Goal: Task Accomplishment & Management: Manage account settings

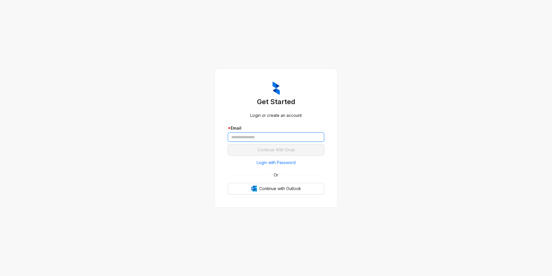
click at [279, 137] on input "text" at bounding box center [276, 136] width 97 height 9
type input "**********"
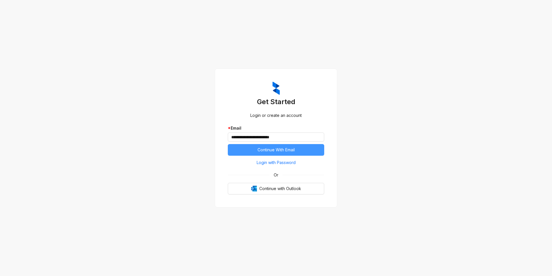
click at [270, 149] on span "Continue With Email" at bounding box center [276, 149] width 37 height 6
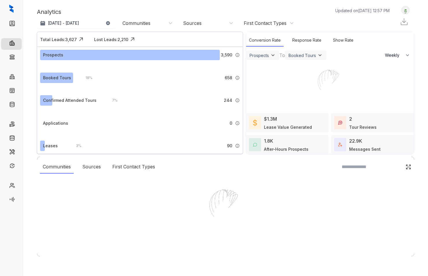
select select "******"
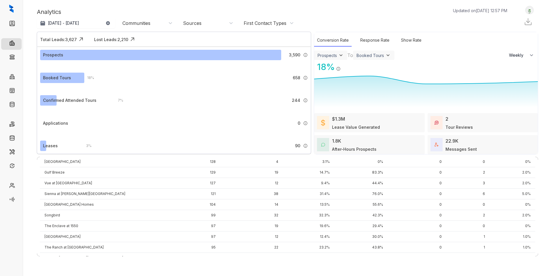
scroll to position [94, 0]
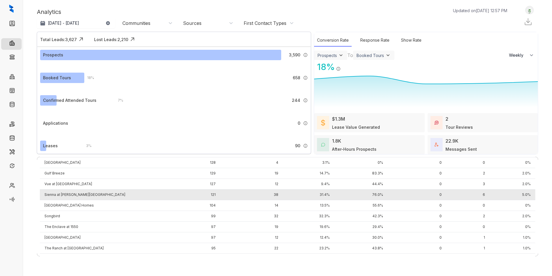
click at [75, 194] on td "Sienna at [PERSON_NAME][GEOGRAPHIC_DATA]" at bounding box center [104, 194] width 129 height 11
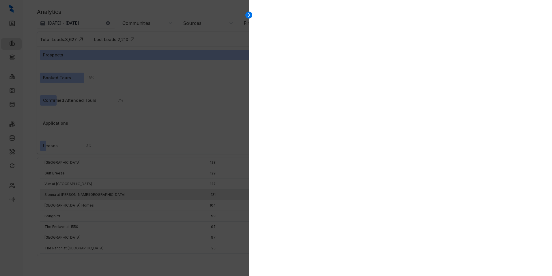
select select "******"
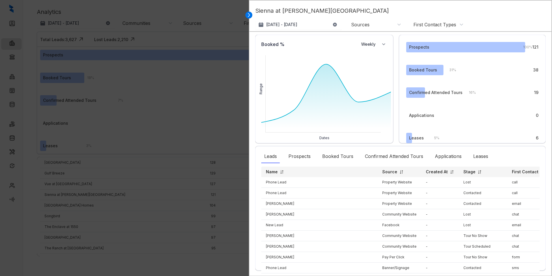
click at [187, 125] on div at bounding box center [276, 138] width 552 height 276
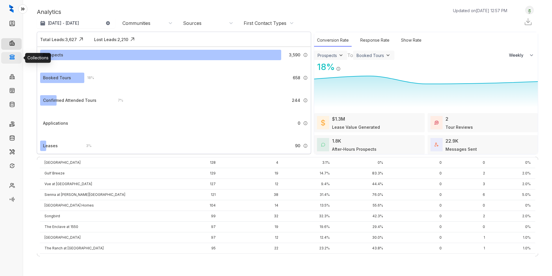
click at [18, 58] on link "Collections" at bounding box center [28, 58] width 21 height 12
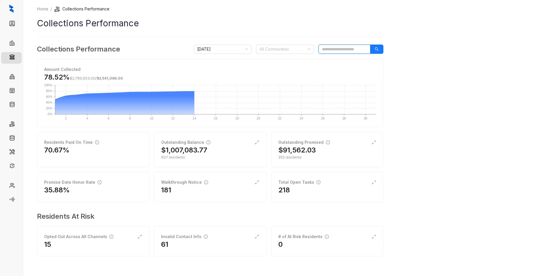
click at [338, 47] on input "search" at bounding box center [345, 48] width 52 height 9
type input "*"
click at [287, 51] on div at bounding box center [281, 49] width 49 height 8
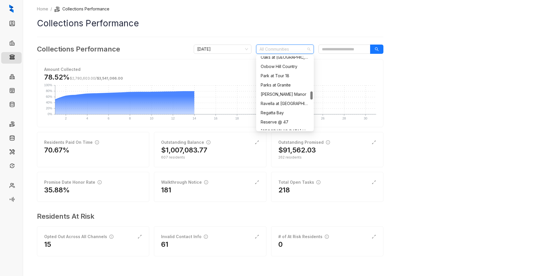
scroll to position [376, 0]
click at [287, 118] on div "Sienna at Westover Hills" at bounding box center [285, 119] width 49 height 6
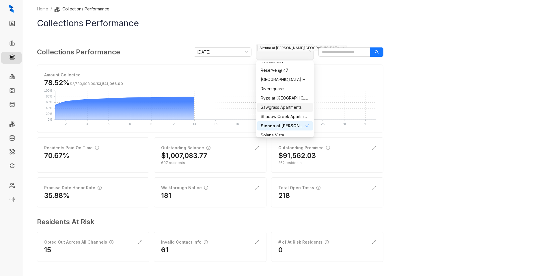
click at [421, 61] on div "Home / Collections Performance Collections Performance Collections Performance …" at bounding box center [287, 138] width 529 height 276
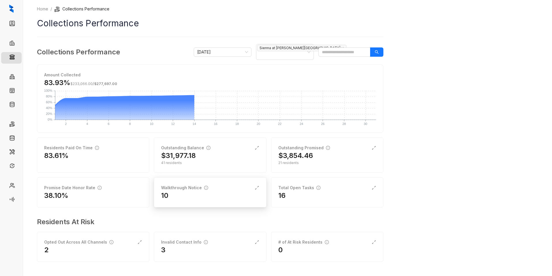
click at [199, 188] on div "Walkthrough Notice" at bounding box center [184, 187] width 47 height 6
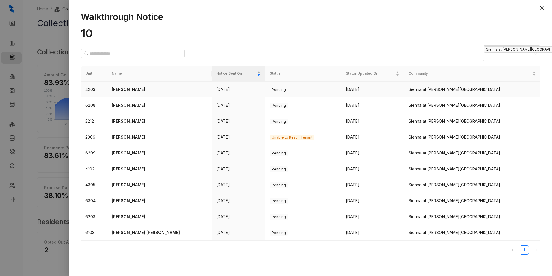
click at [239, 90] on td "Aug 14" at bounding box center [238, 89] width 53 height 16
click at [42, 102] on div at bounding box center [276, 138] width 552 height 276
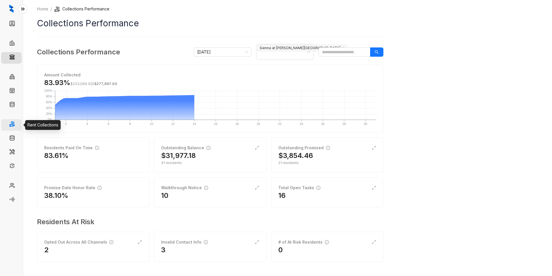
click at [18, 120] on link "Rent Collections" at bounding box center [33, 125] width 31 height 12
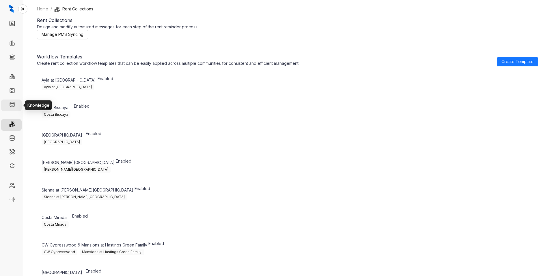
click at [18, 103] on link "Knowledge" at bounding box center [29, 105] width 22 height 12
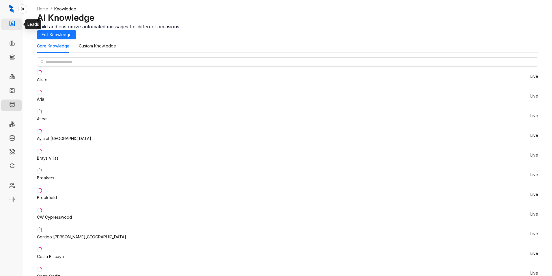
click at [18, 21] on link "Leads" at bounding box center [24, 24] width 12 height 12
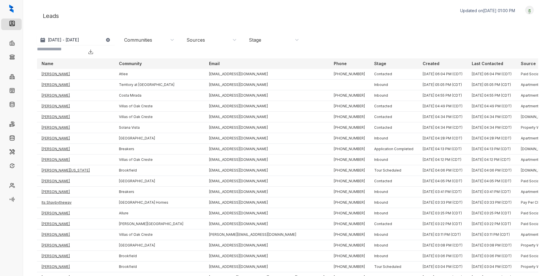
click at [173, 40] on div "Communities" at bounding box center [149, 40] width 50 height 6
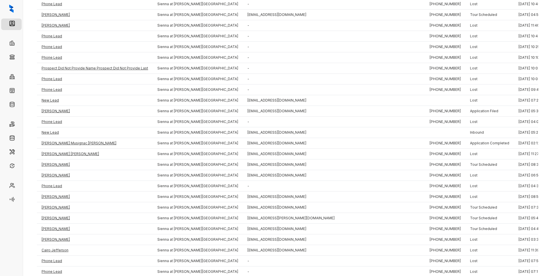
scroll to position [872, 0]
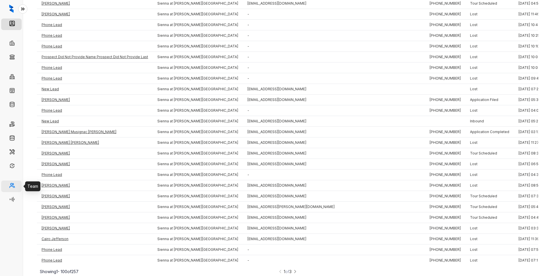
click at [18, 186] on link "Team" at bounding box center [23, 186] width 11 height 12
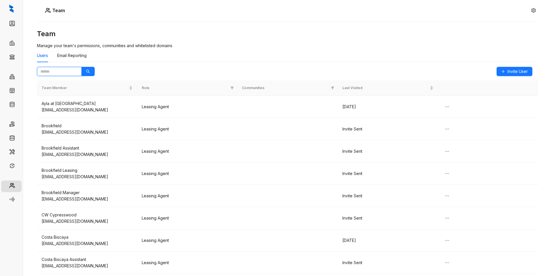
click at [73, 72] on input "text" at bounding box center [56, 71] width 33 height 6
click at [87, 71] on icon "search" at bounding box center [88, 71] width 4 height 4
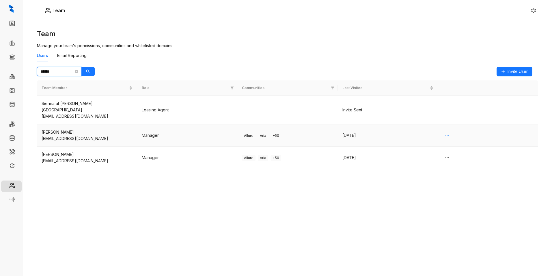
type input "******"
click at [428, 133] on icon "ellipsis" at bounding box center [447, 135] width 5 height 5
click at [406, 132] on div "Jul 22 2025" at bounding box center [388, 135] width 91 height 6
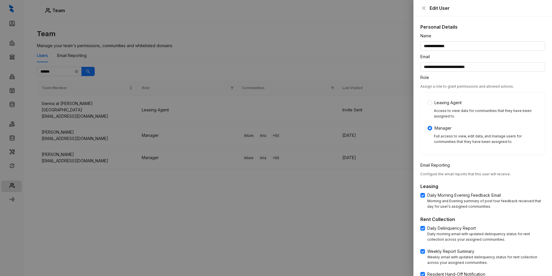
click at [365, 214] on div at bounding box center [276, 138] width 552 height 276
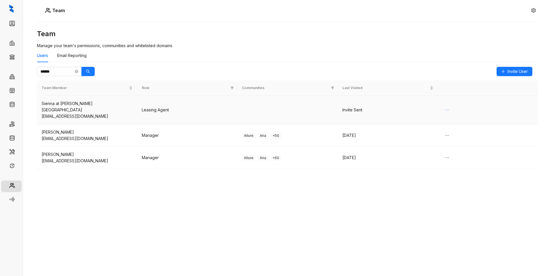
click at [428, 107] on icon "ellipsis" at bounding box center [447, 109] width 5 height 5
click at [428, 117] on span "Delete" at bounding box center [454, 118] width 13 height 6
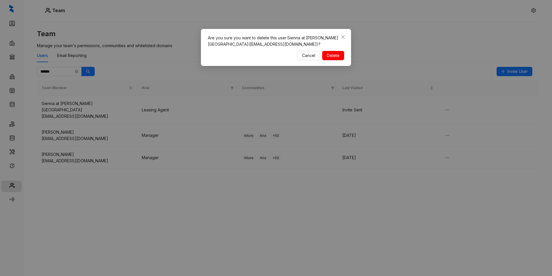
click at [340, 56] on button "Delete" at bounding box center [333, 55] width 22 height 9
